Goal: Task Accomplishment & Management: Complete application form

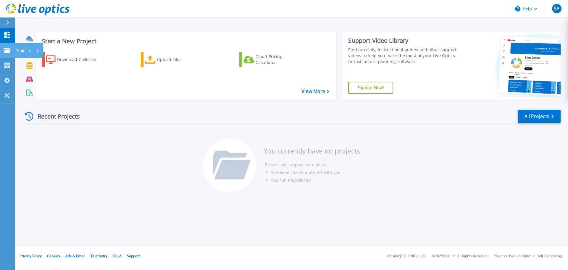
click at [8, 49] on icon at bounding box center [7, 50] width 7 height 5
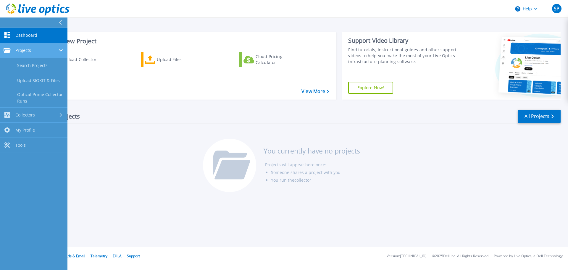
click at [33, 49] on div "Projects" at bounding box center [34, 50] width 60 height 5
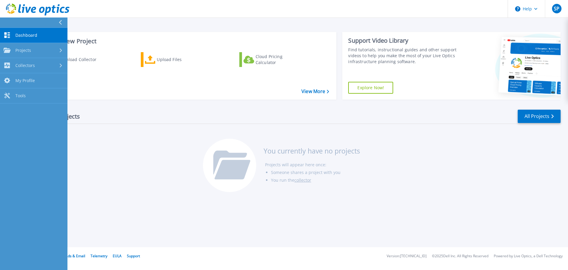
click at [154, 183] on div "Recent Projects All Projects You currently have no projects Projects will appea…" at bounding box center [292, 151] width 538 height 94
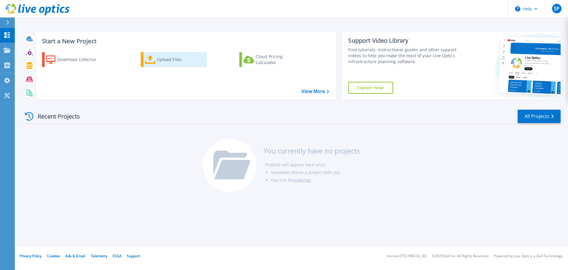
click at [163, 62] on div "Upload Files" at bounding box center [180, 60] width 47 height 12
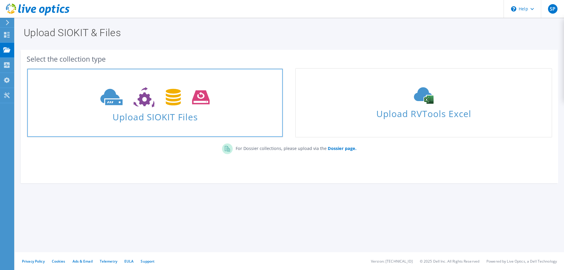
click at [197, 115] on span "Upload SIOKIT Files" at bounding box center [154, 115] width 255 height 13
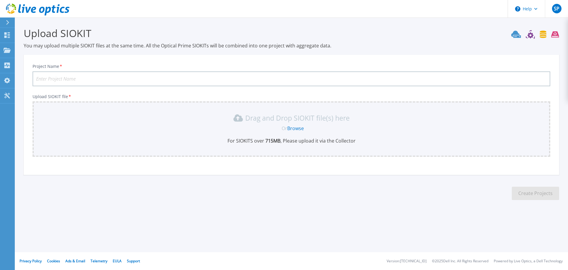
click at [133, 78] on input "Project Name *" at bounding box center [292, 78] width 518 height 15
type input "Strahlen vCenter"
click at [249, 129] on div "Or Browse" at bounding box center [292, 128] width 509 height 7
click at [298, 127] on link "Browse" at bounding box center [295, 128] width 17 height 7
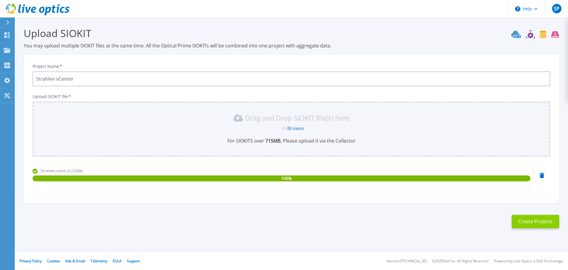
click at [532, 224] on button "Create Projects" at bounding box center [535, 221] width 47 height 13
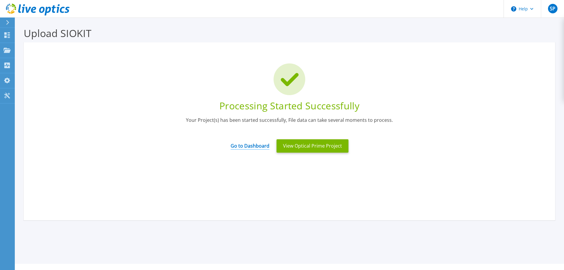
click at [258, 147] on link "Go to Dashboard" at bounding box center [250, 144] width 39 height 12
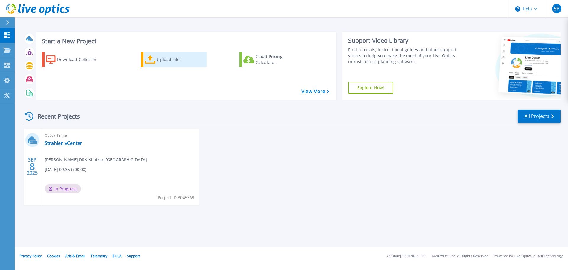
click at [165, 59] on div "Upload Files" at bounding box center [180, 60] width 47 height 12
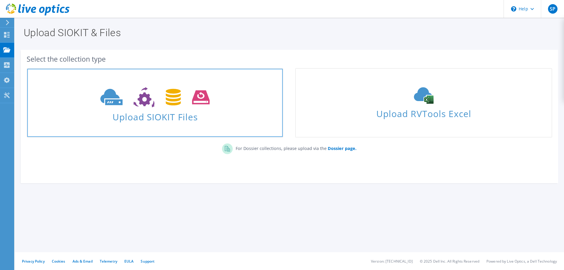
click at [154, 118] on span "Upload SIOKIT Files" at bounding box center [154, 115] width 255 height 13
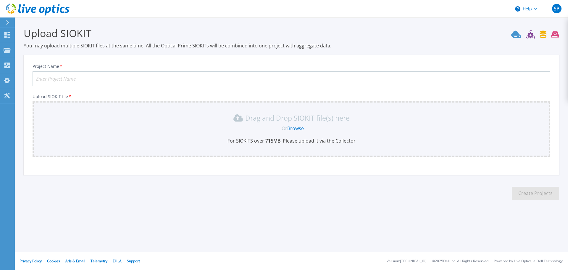
click at [123, 78] on input "Project Name *" at bounding box center [292, 78] width 518 height 15
type input "vCenter2018"
click at [295, 128] on link "Browse" at bounding box center [295, 128] width 17 height 7
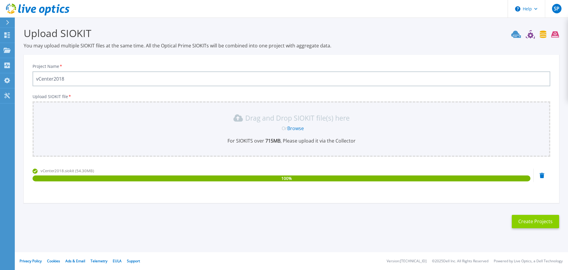
click at [533, 219] on button "Create Projects" at bounding box center [535, 221] width 47 height 13
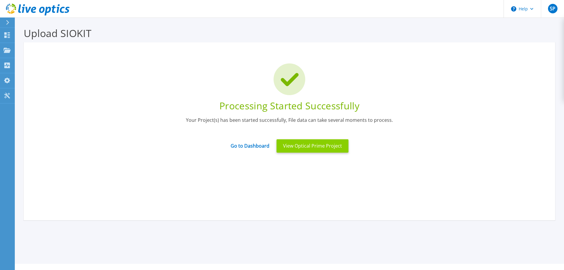
click at [303, 143] on button "View Optical Prime Project" at bounding box center [312, 145] width 72 height 13
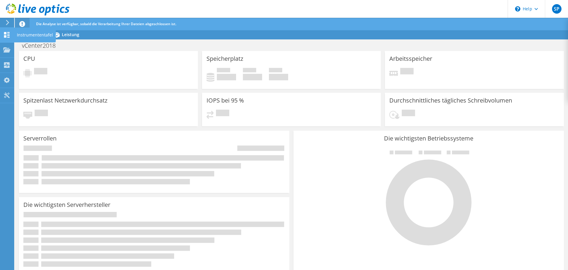
click at [5, 36] on use at bounding box center [7, 35] width 6 height 6
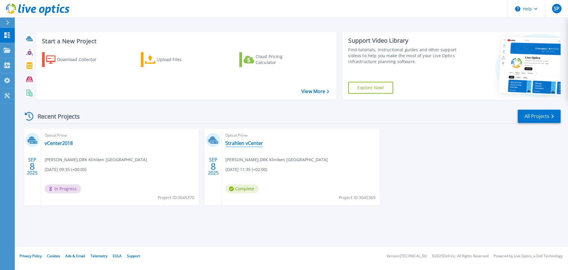
click at [245, 141] on link "Strahlen vCenter" at bounding box center [245, 143] width 38 height 6
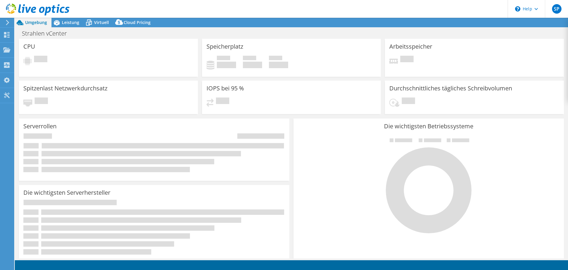
select select "USD"
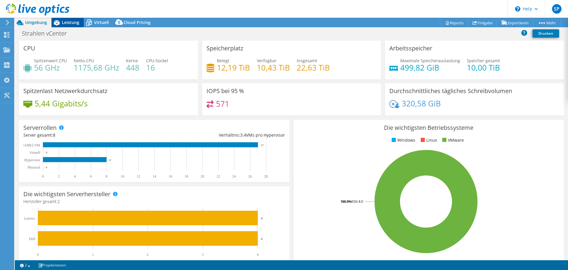
click at [70, 23] on span "Leistung" at bounding box center [70, 23] width 17 height 6
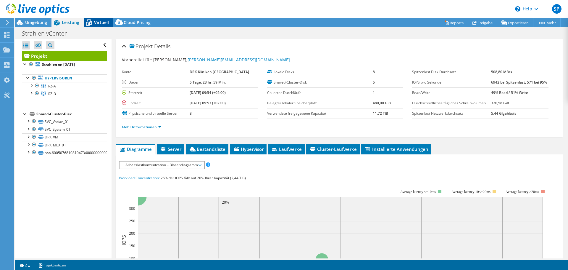
click at [94, 23] on span "Virtuell" at bounding box center [101, 23] width 15 height 6
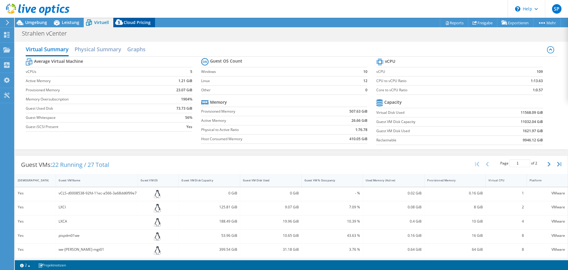
click at [145, 21] on span "Cloud Pricing" at bounding box center [137, 23] width 27 height 6
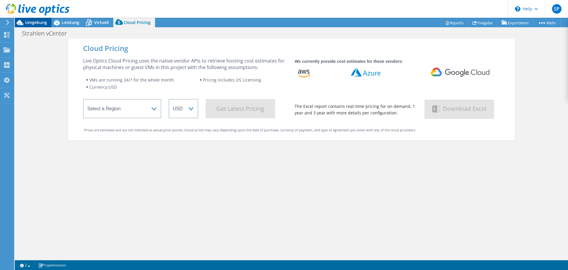
click at [25, 22] on icon at bounding box center [20, 22] width 10 height 10
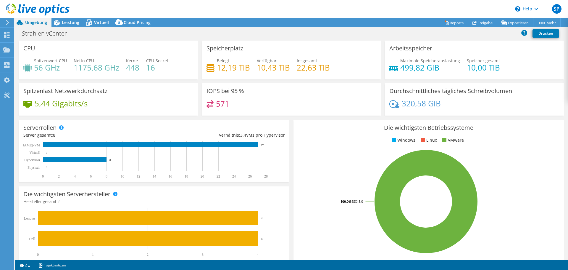
click at [8, 9] on icon at bounding box center [38, 10] width 64 height 12
